Goal: Information Seeking & Learning: Check status

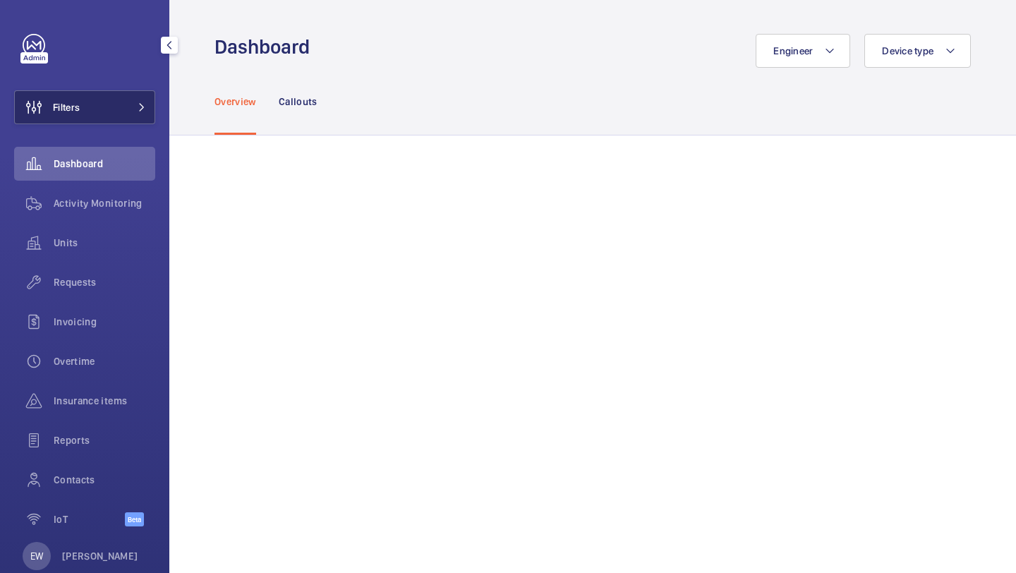
click at [123, 109] on button "Filters" at bounding box center [84, 107] width 141 height 34
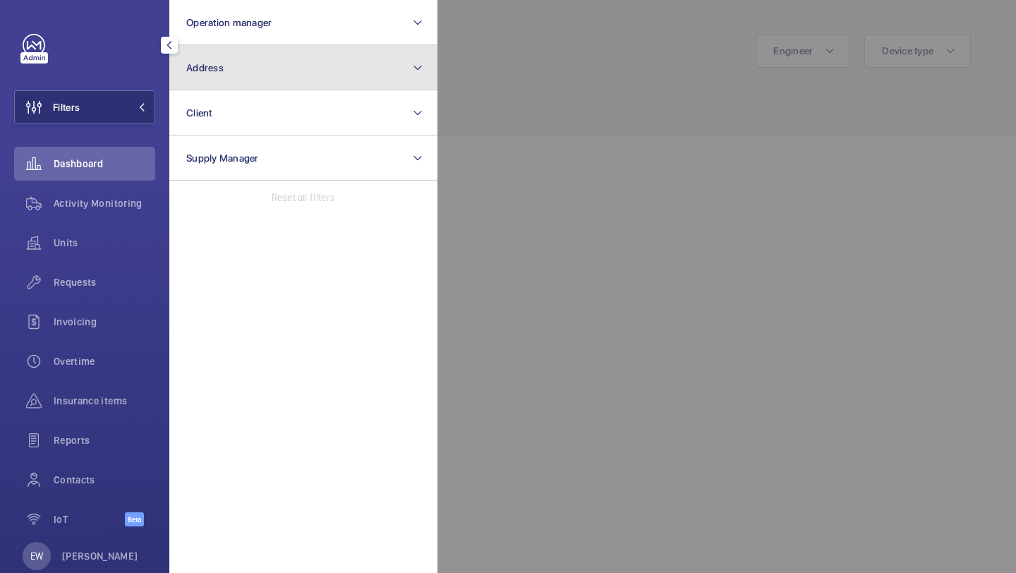
click at [202, 70] on span "Address" at bounding box center [204, 67] width 37 height 11
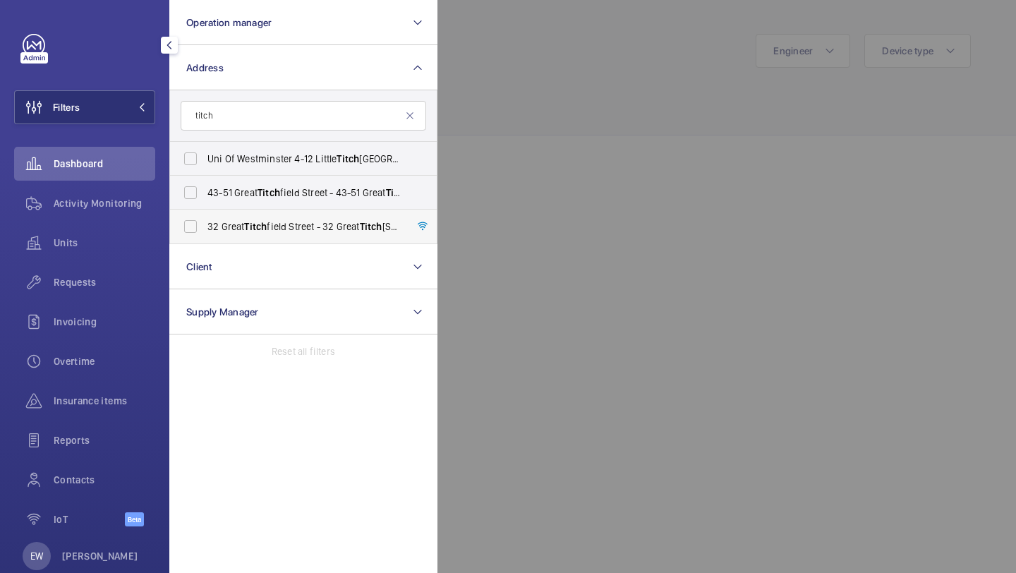
type input "titch"
click at [241, 225] on span "[STREET_ADDRESS]" at bounding box center [304, 226] width 194 height 14
click at [205, 225] on input "[STREET_ADDRESS]" at bounding box center [190, 226] width 28 height 28
checkbox input "true"
click at [113, 274] on div "Requests" at bounding box center [84, 282] width 141 height 34
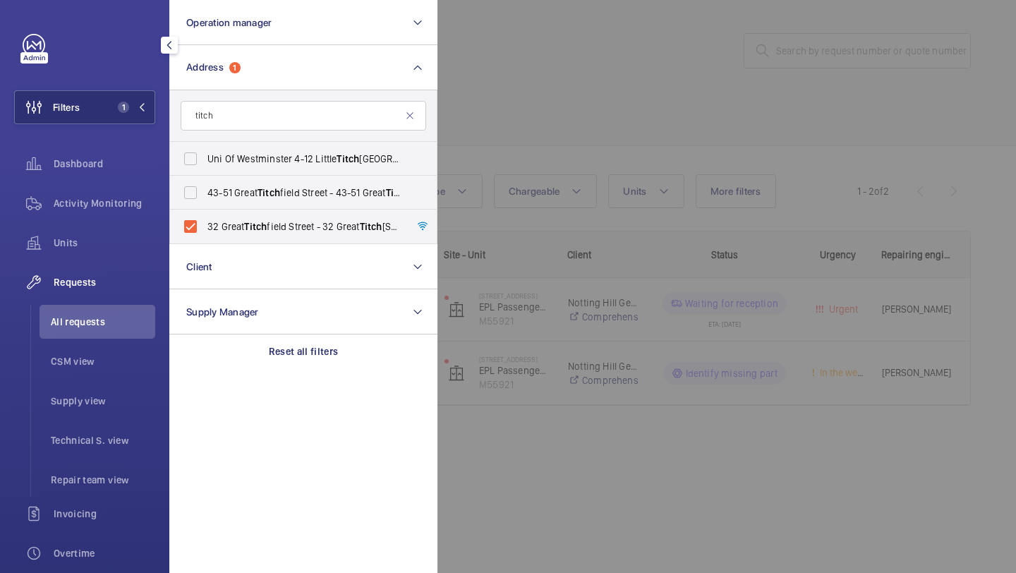
click at [561, 90] on div at bounding box center [945, 286] width 1016 height 573
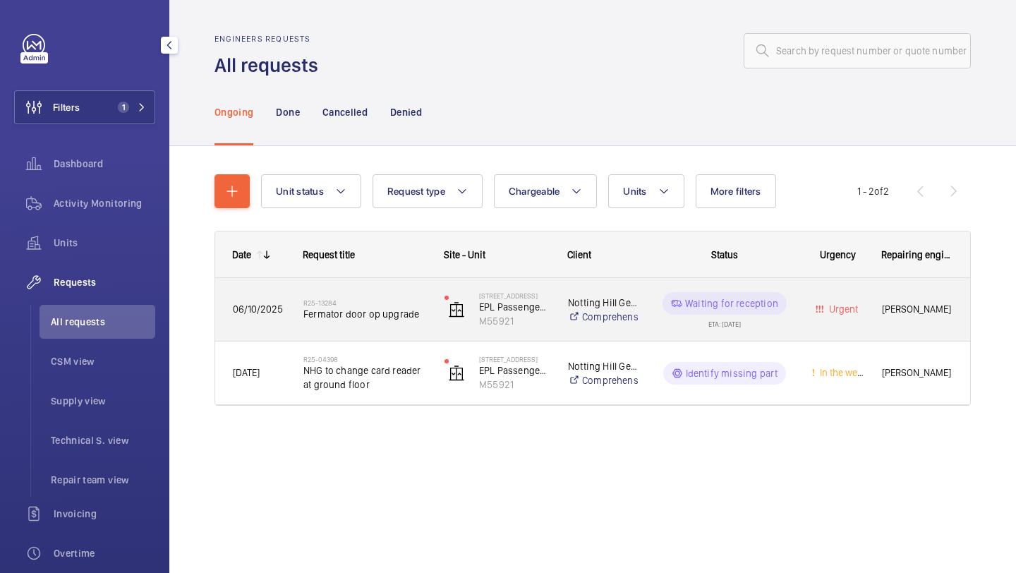
click at [369, 298] on h2 "R25-13284" at bounding box center [364, 302] width 123 height 8
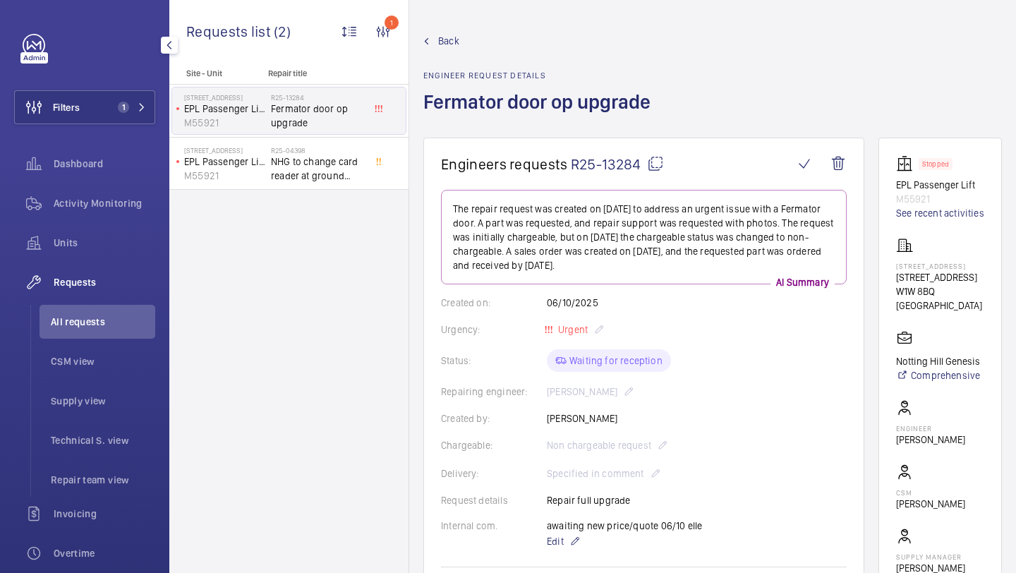
drag, startPoint x: 927, startPoint y: 313, endPoint x: 900, endPoint y: 303, distance: 29.5
click at [900, 284] on p "[STREET_ADDRESS]" at bounding box center [940, 277] width 88 height 14
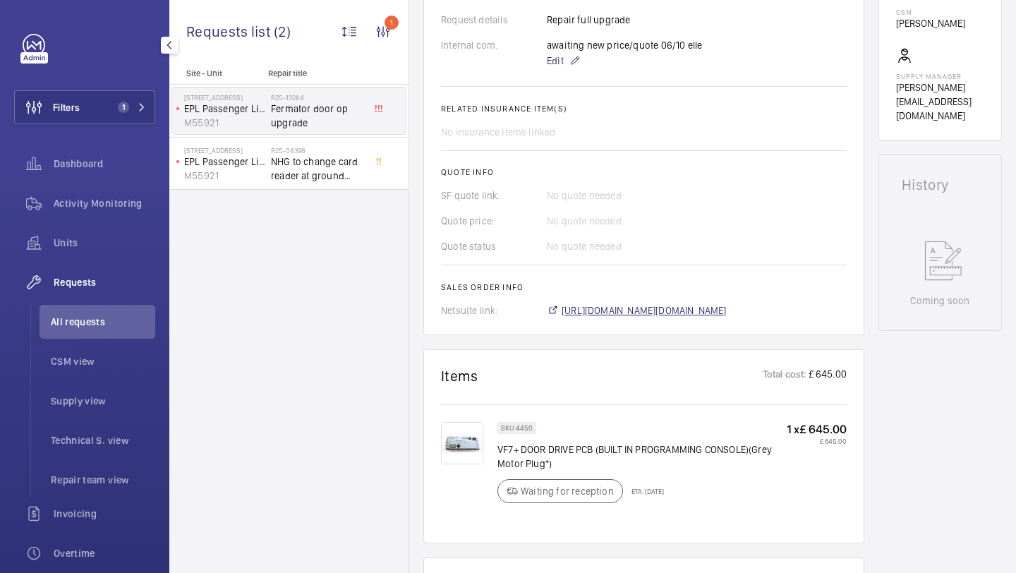
click at [709, 310] on span "[URL][DOMAIN_NAME][DOMAIN_NAME]" at bounding box center [643, 310] width 165 height 14
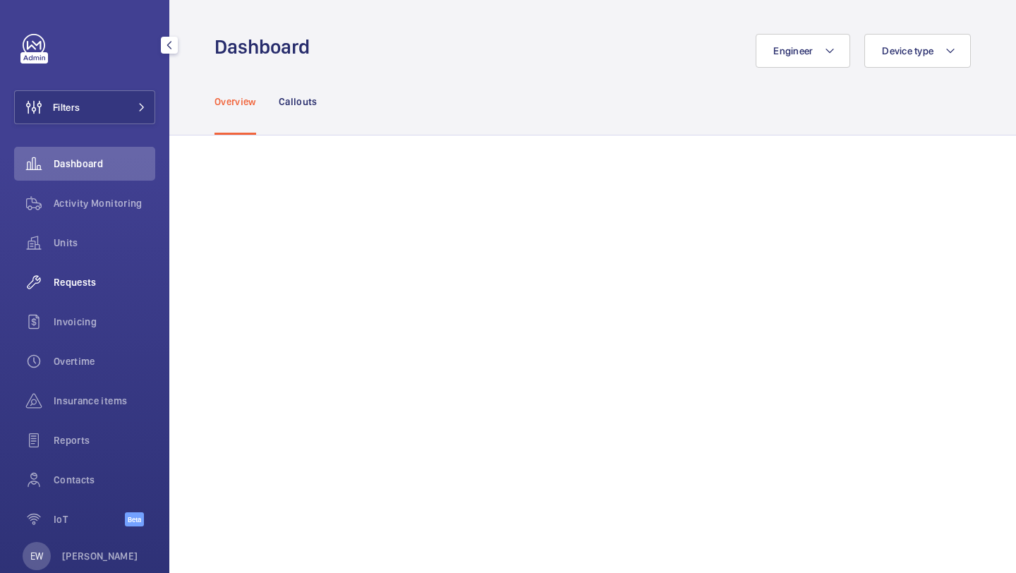
click at [114, 298] on div "Requests" at bounding box center [84, 282] width 141 height 34
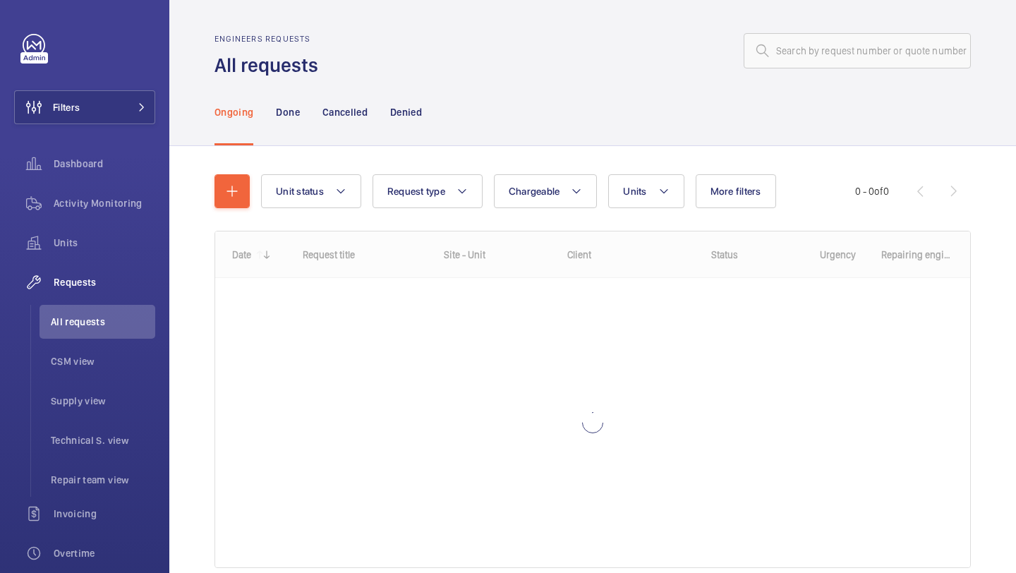
click at [369, 58] on div at bounding box center [649, 51] width 644 height 34
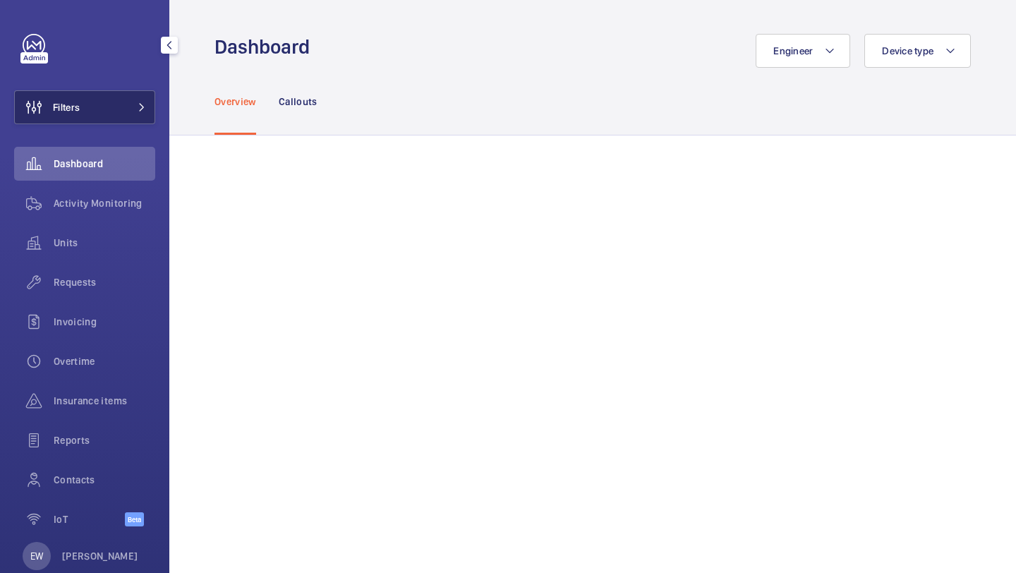
click at [91, 117] on button "Filters" at bounding box center [84, 107] width 141 height 34
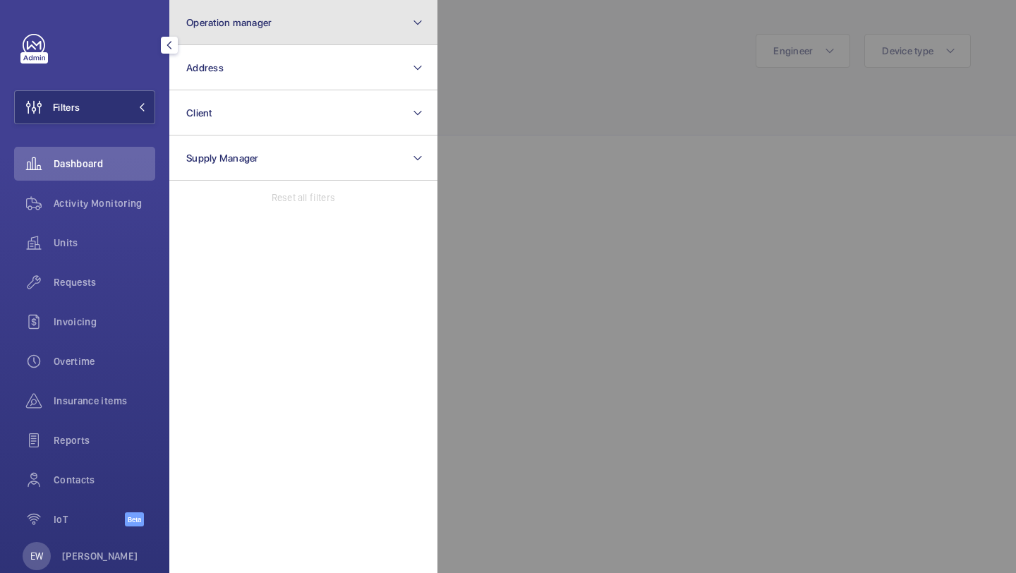
click at [214, 36] on button "Operation manager" at bounding box center [303, 22] width 268 height 45
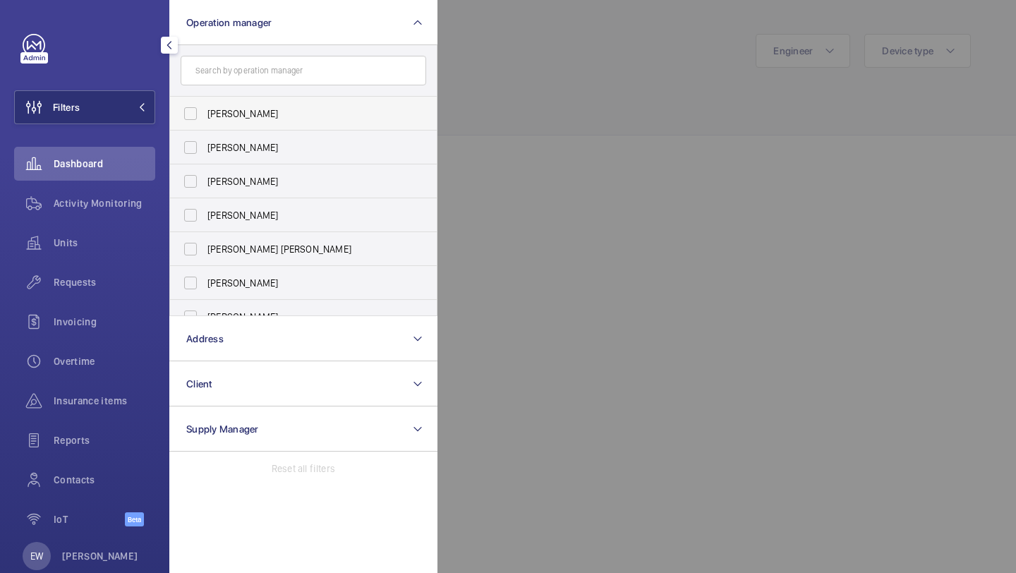
click at [217, 111] on span "[PERSON_NAME]" at bounding box center [304, 113] width 194 height 14
click at [205, 111] on input "[PERSON_NAME]" at bounding box center [190, 113] width 28 height 28
checkbox input "true"
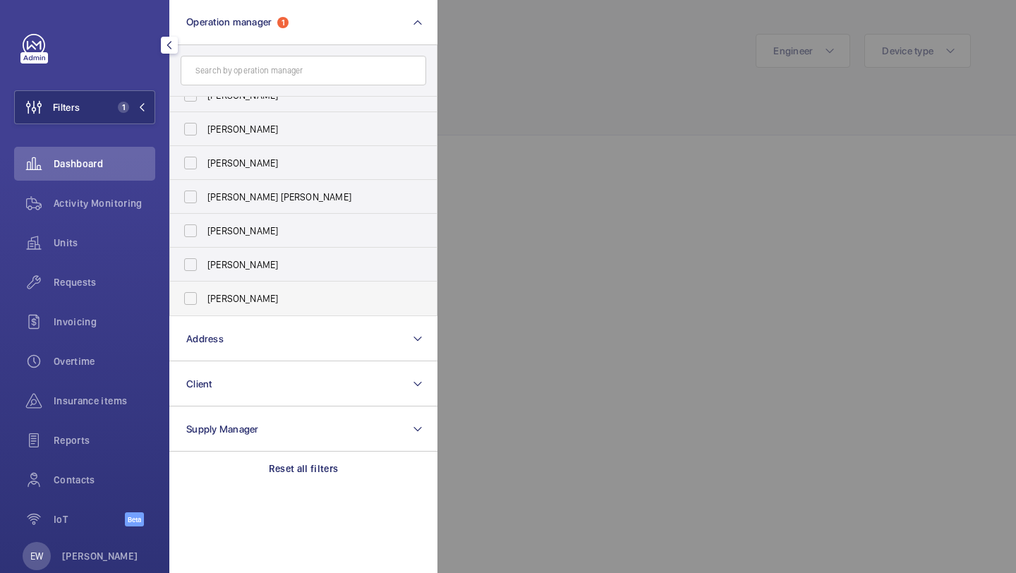
click at [235, 296] on span "Alex Waterman" at bounding box center [304, 298] width 194 height 14
click at [205, 296] on input "Alex Waterman" at bounding box center [190, 298] width 28 height 28
click at [235, 296] on span "Alex Waterman" at bounding box center [304, 298] width 194 height 14
click at [205, 296] on input "Alex Waterman" at bounding box center [190, 298] width 28 height 28
click at [235, 296] on span "Alex Waterman" at bounding box center [304, 298] width 194 height 14
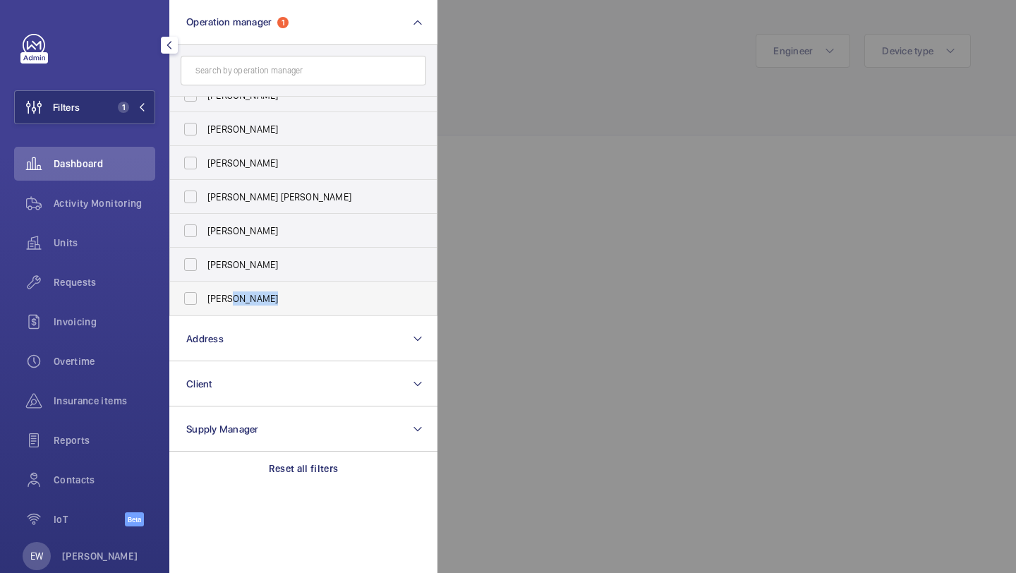
click at [205, 296] on input "Alex Waterman" at bounding box center [190, 298] width 28 height 28
checkbox input "true"
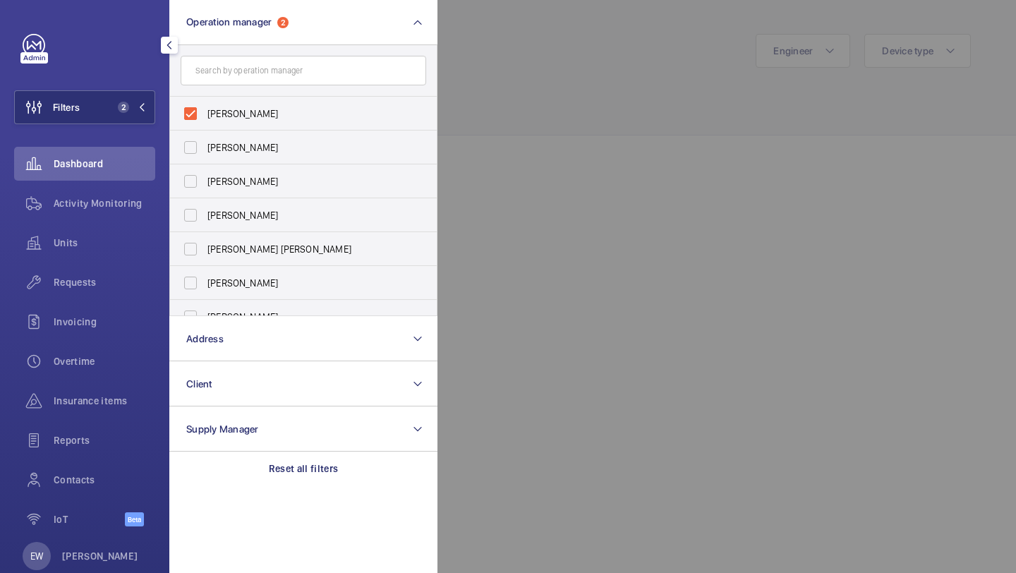
click at [552, 101] on div at bounding box center [945, 286] width 1016 height 573
